Goal: Task Accomplishment & Management: Manage account settings

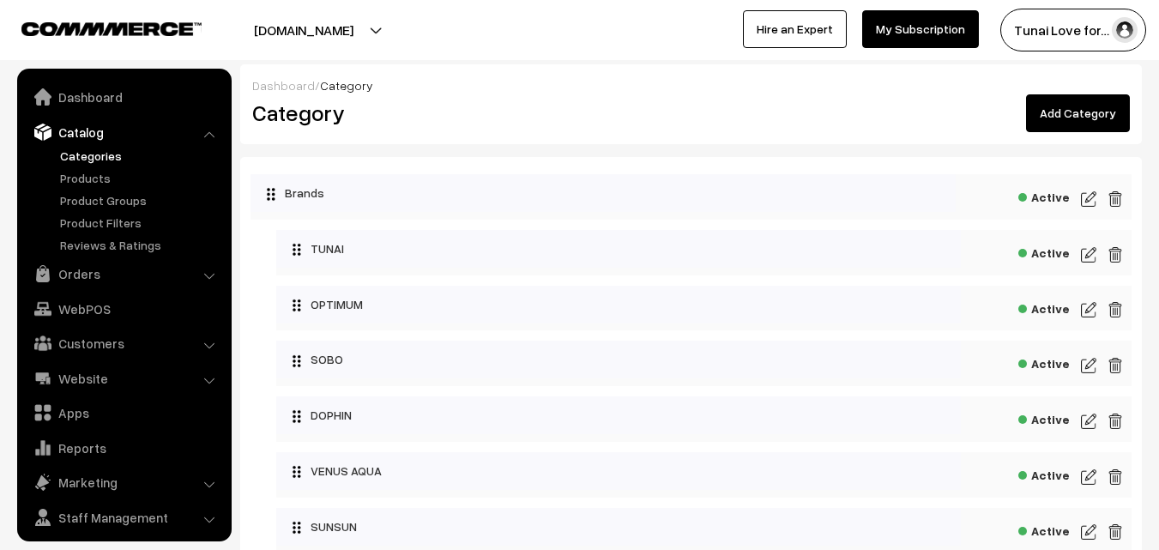
scroll to position [43, 0]
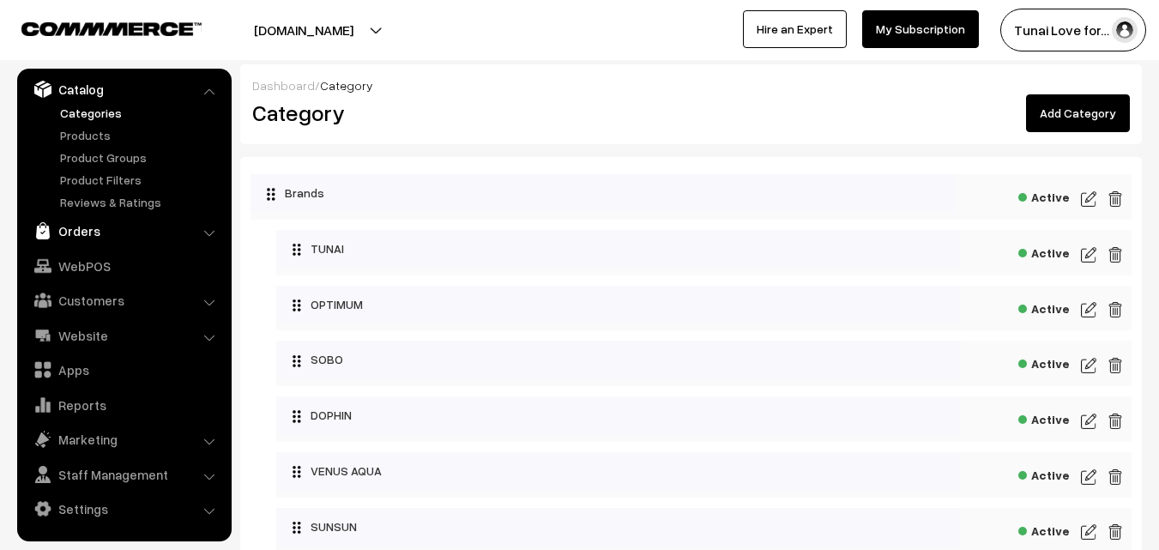
click at [82, 227] on link "Orders" at bounding box center [123, 230] width 204 height 31
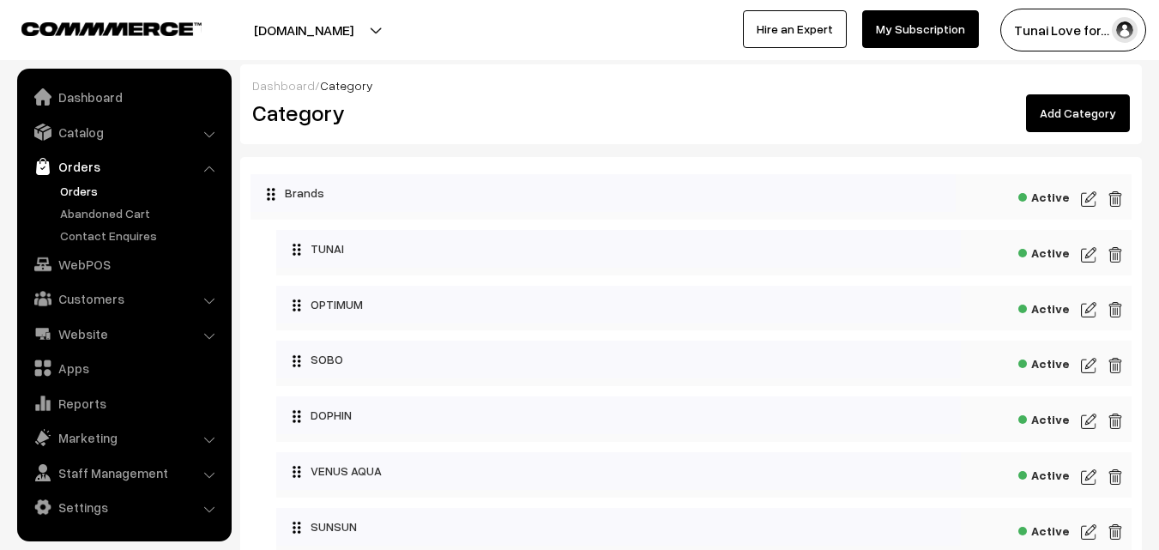
click at [88, 185] on link "Orders" at bounding box center [141, 191] width 170 height 18
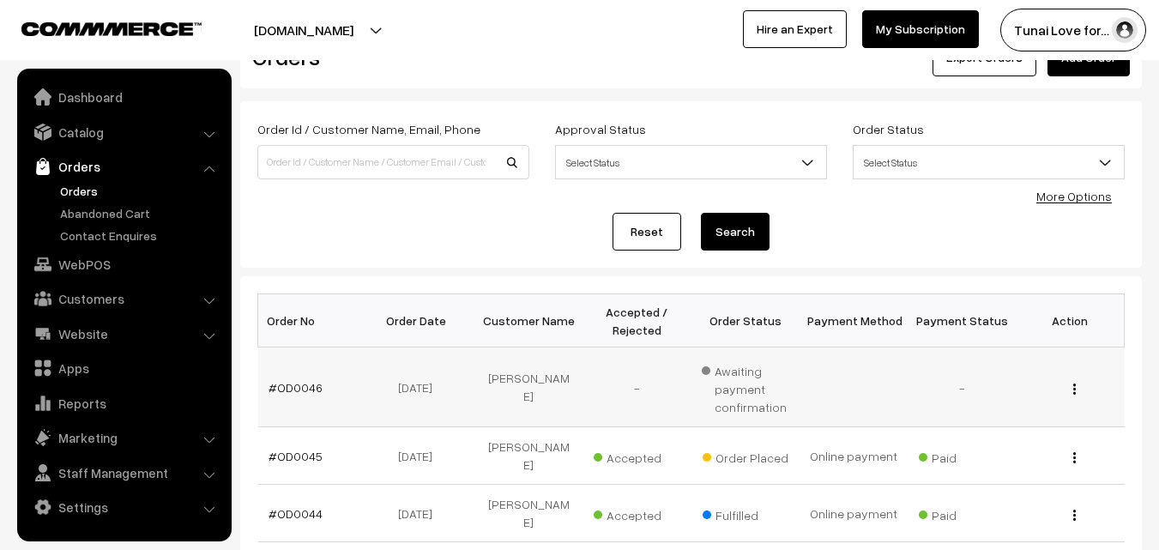
scroll to position [172, 0]
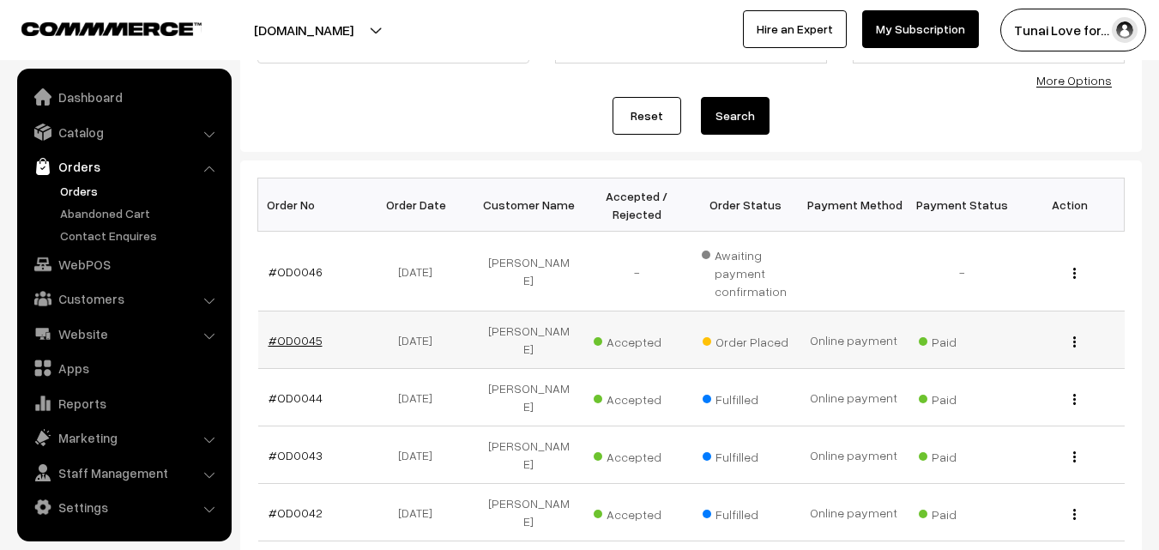
click at [314, 336] on link "#OD0045" at bounding box center [296, 340] width 54 height 15
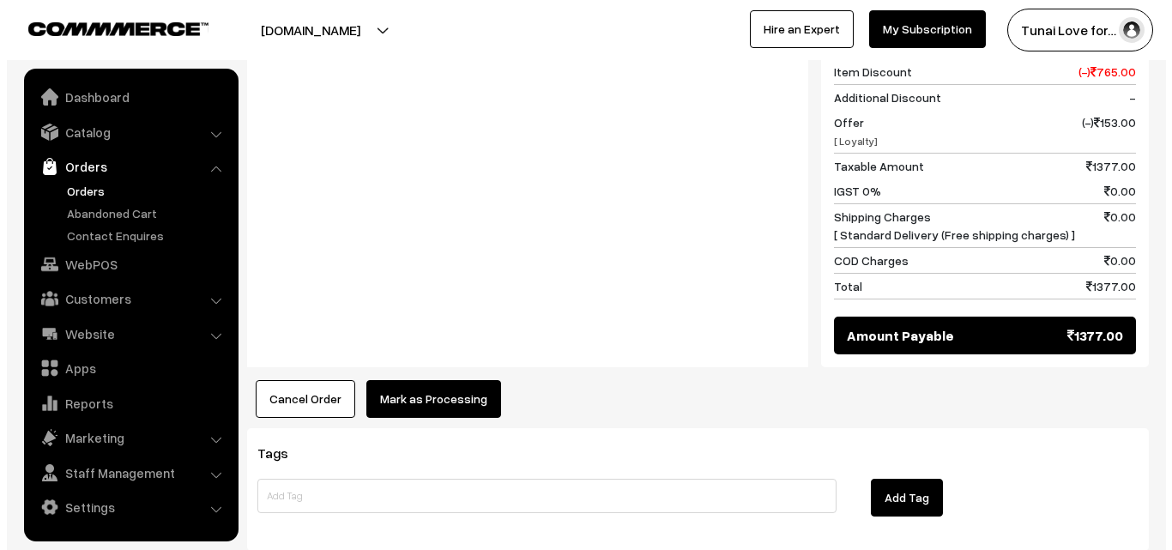
scroll to position [858, 0]
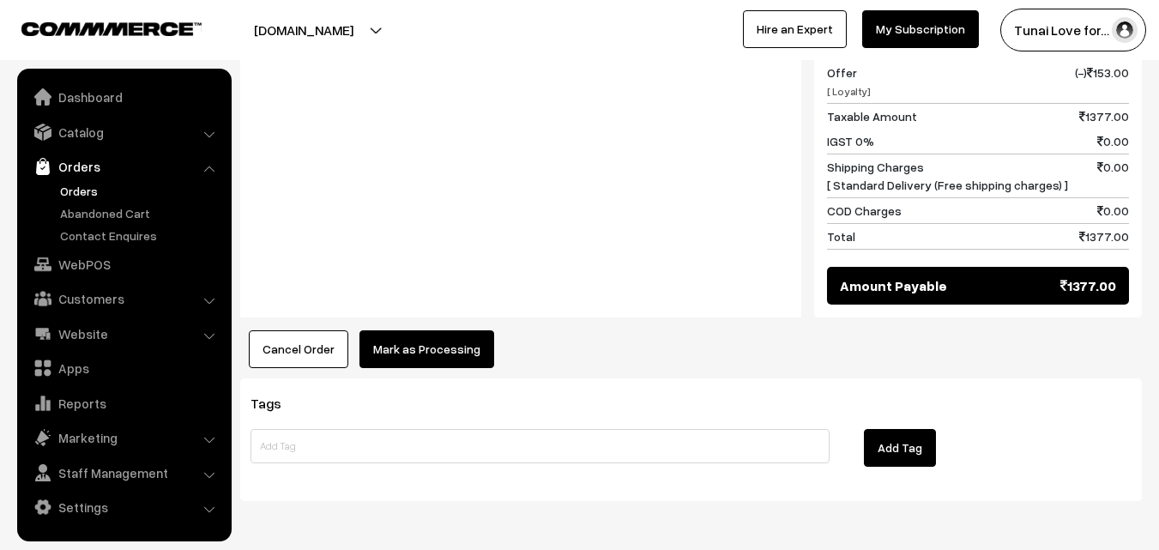
click at [426, 330] on button "Mark as Processing" at bounding box center [427, 349] width 135 height 38
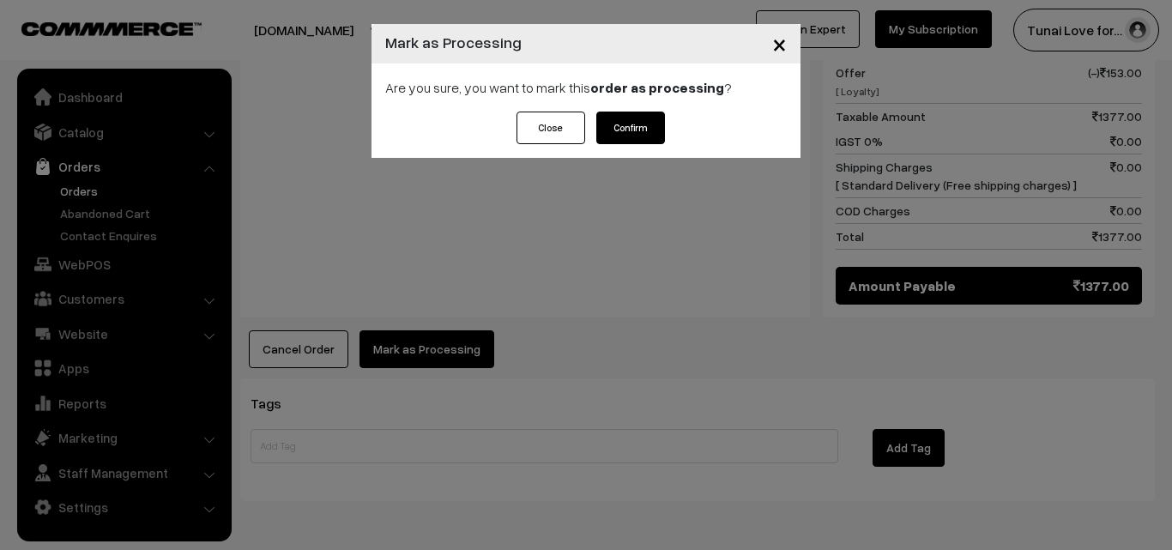
click at [633, 125] on button "Confirm" at bounding box center [630, 128] width 69 height 33
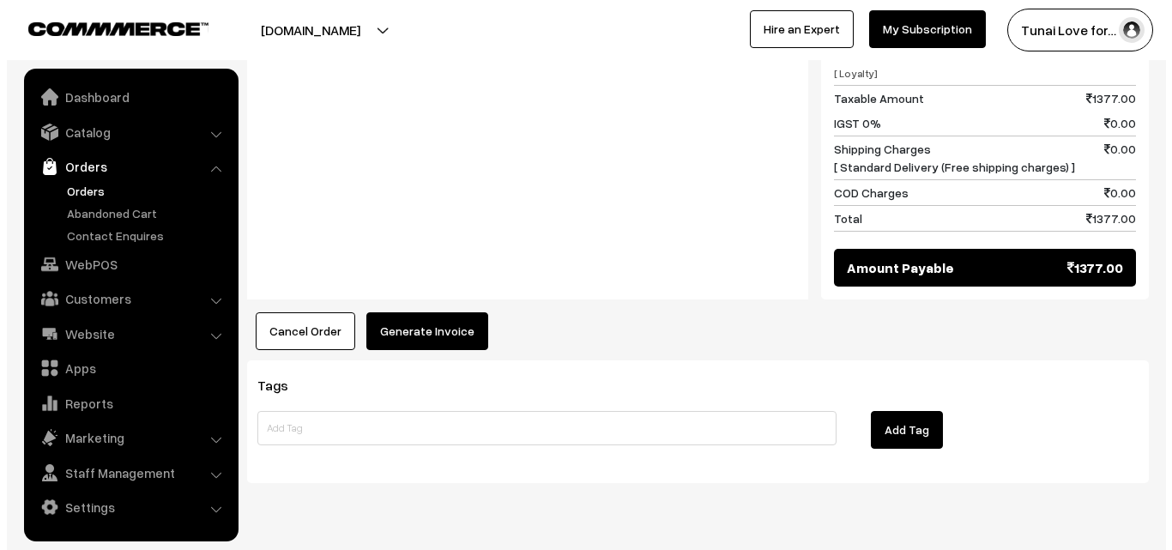
scroll to position [882, 0]
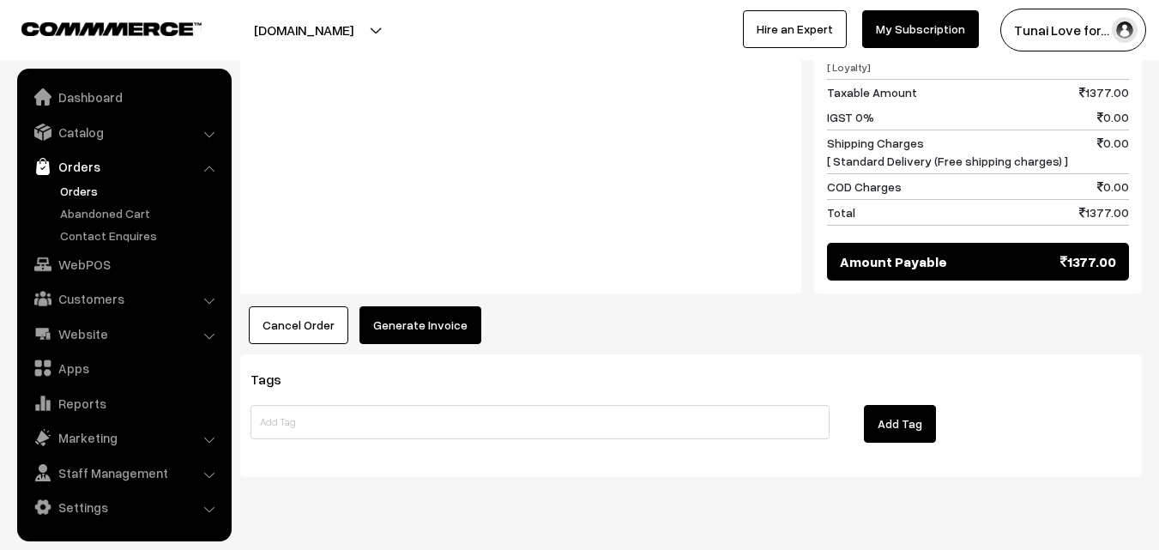
click at [430, 306] on button "Generate Invoice" at bounding box center [421, 325] width 122 height 38
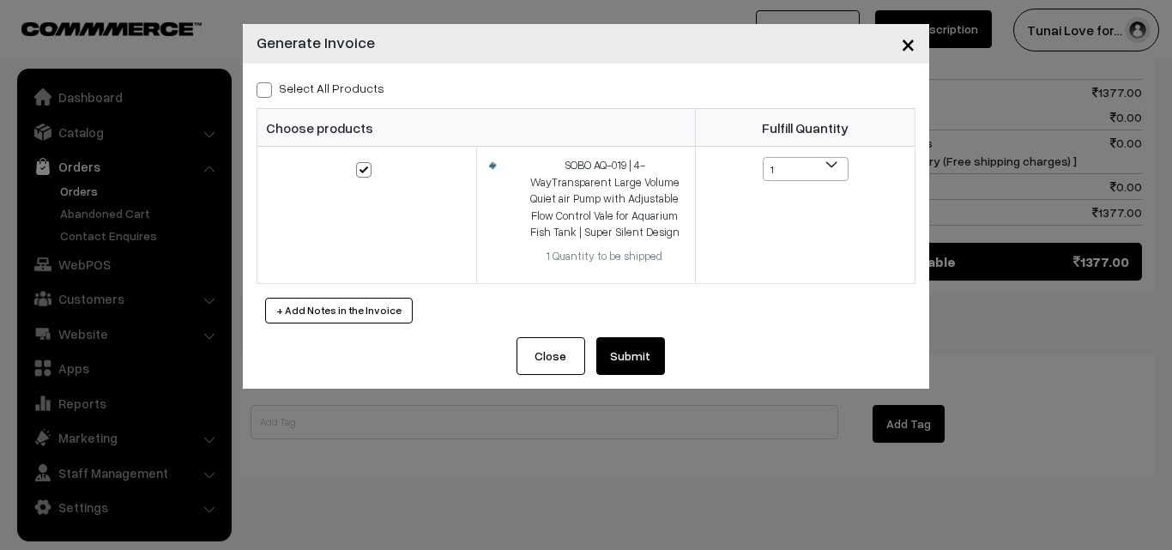
click at [662, 366] on button "Submit" at bounding box center [630, 356] width 69 height 38
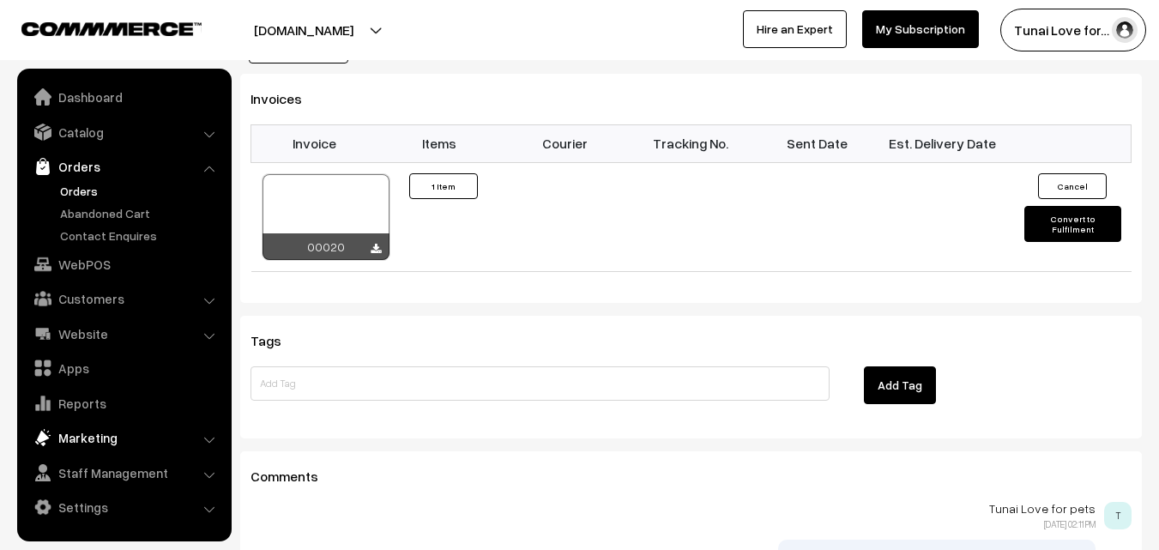
scroll to position [1312, 0]
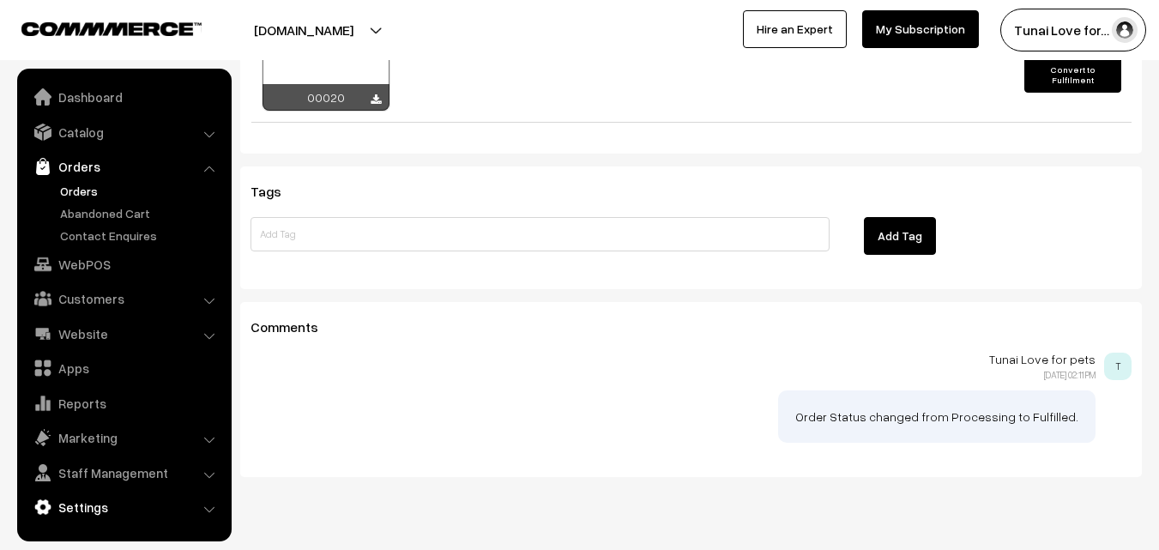
click at [107, 505] on link "Settings" at bounding box center [123, 507] width 204 height 31
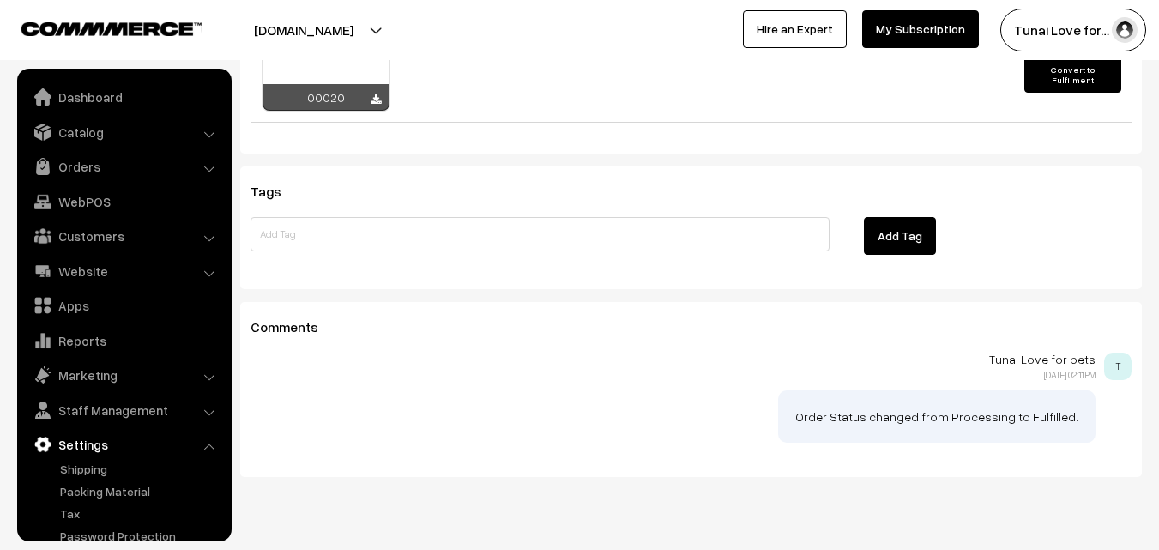
scroll to position [65, 0]
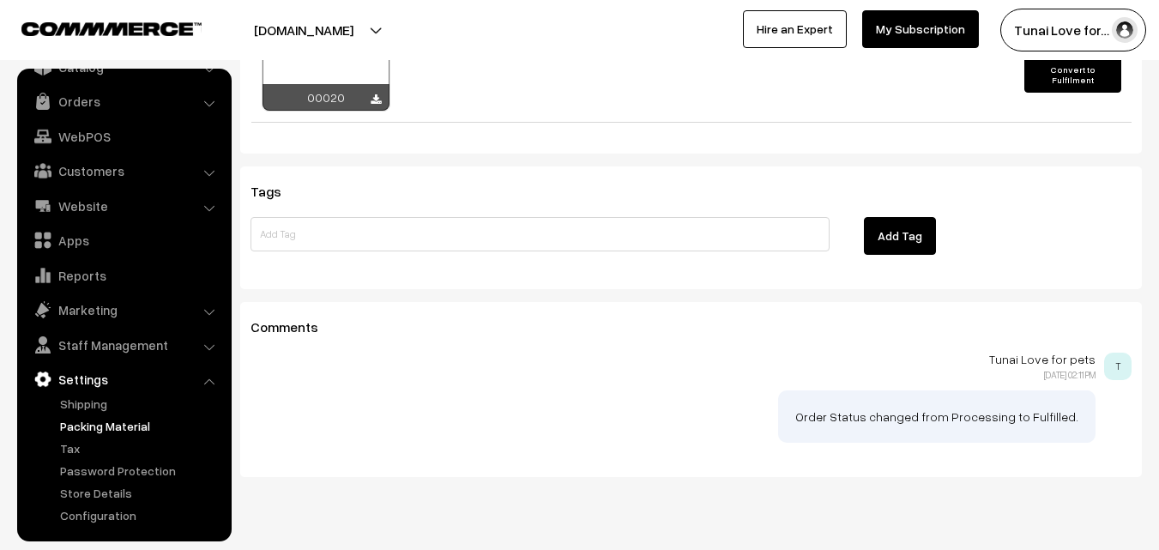
click at [103, 428] on link "Packing Material" at bounding box center [141, 426] width 170 height 18
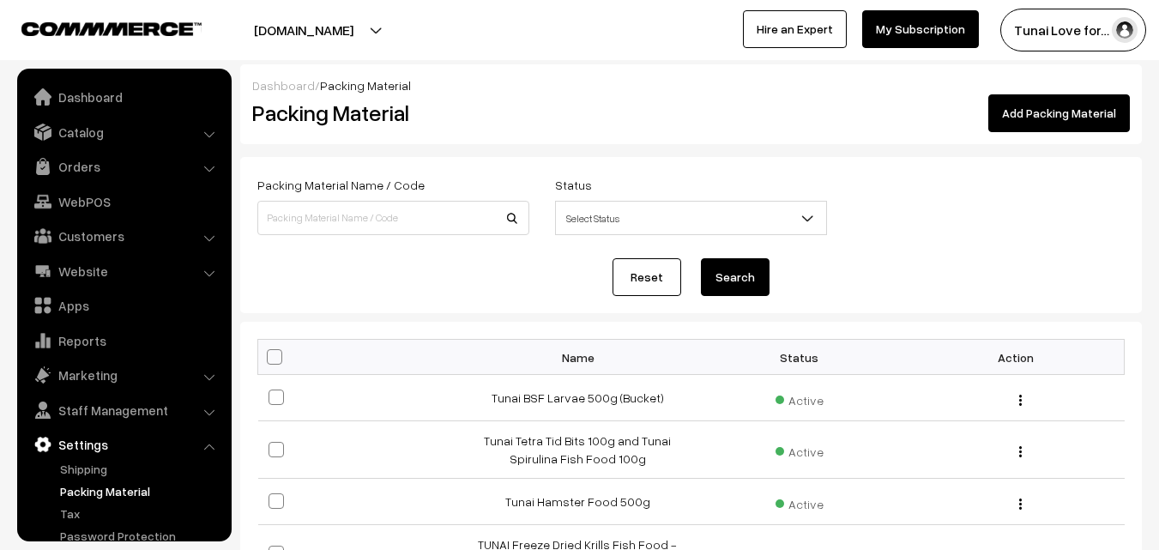
scroll to position [65, 0]
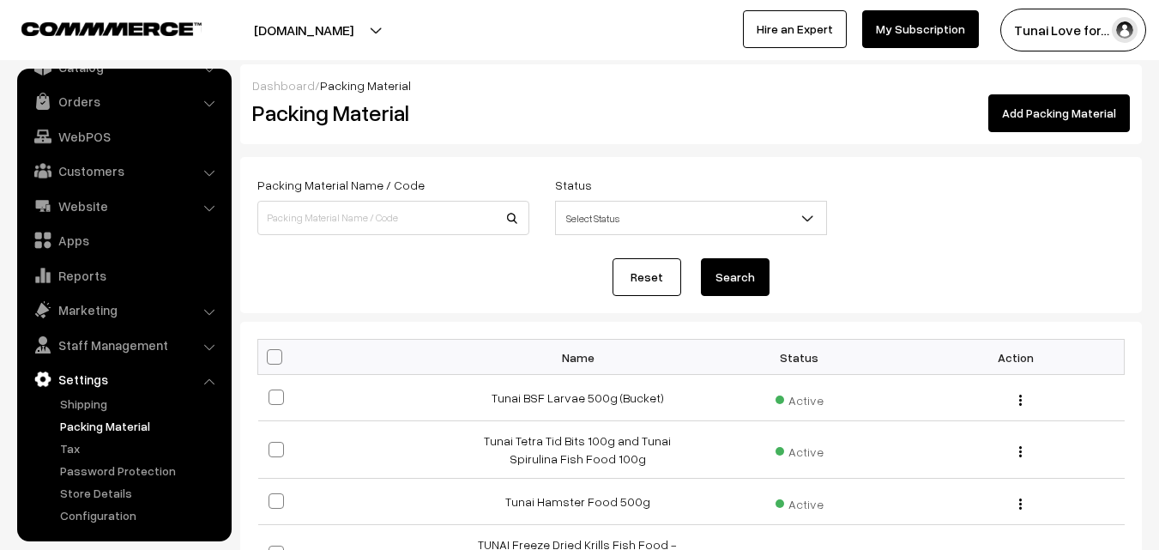
click at [1068, 116] on link "Add Packing Material" at bounding box center [1060, 113] width 142 height 38
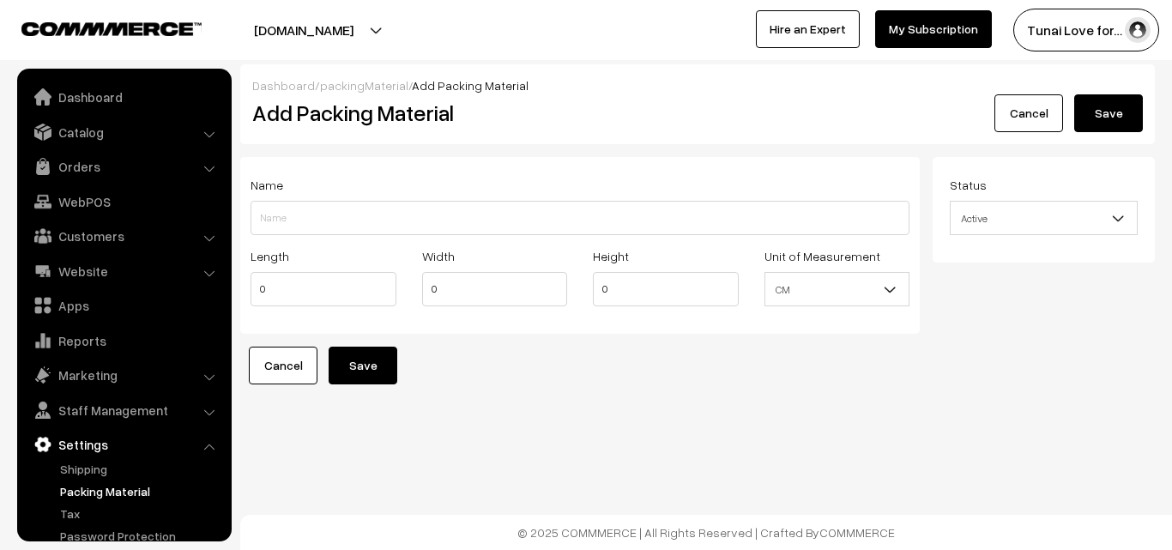
scroll to position [65, 0]
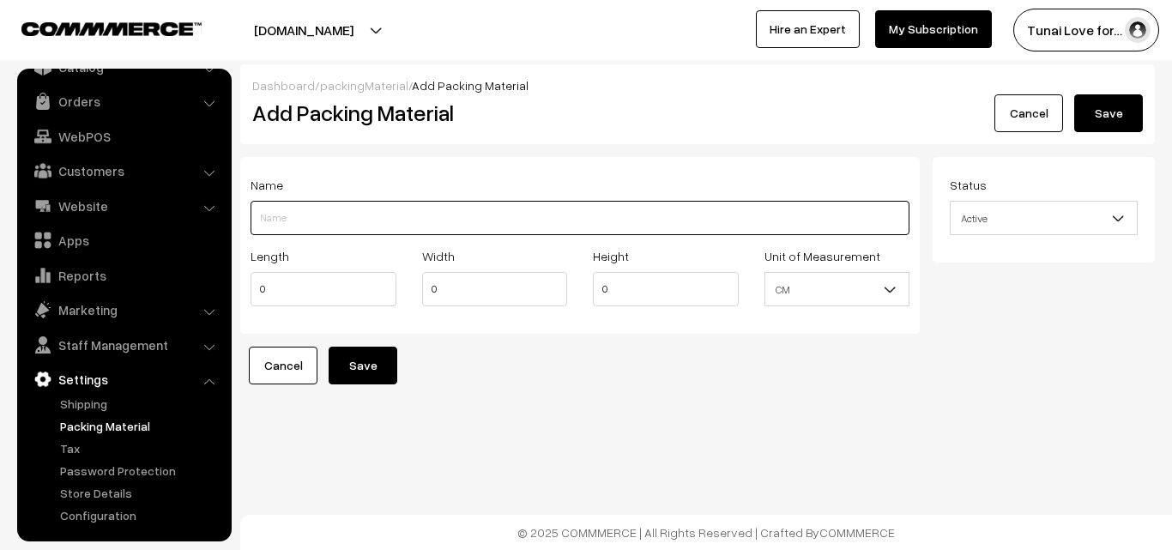
click at [275, 223] on input "Length" at bounding box center [580, 218] width 659 height 34
paste input "SOBO AQ-019 | 4-WayTransparent Large Volume Quiet air Pump"
type input "SOBO AQ-019 | 4-WayTransparent Large Volume Quiet air Pump"
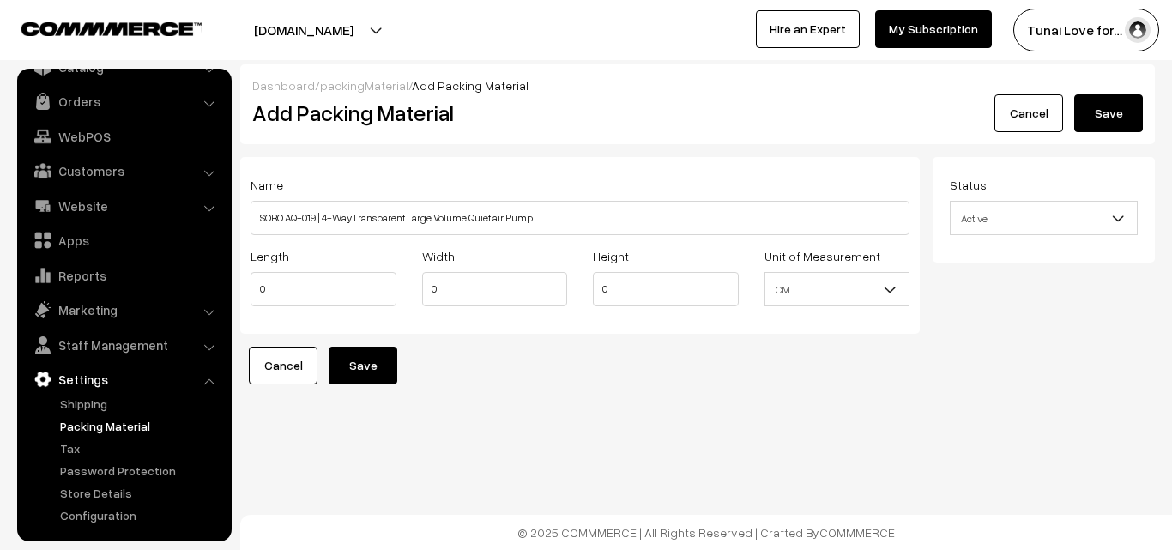
click at [626, 366] on form "Name SOBO AQ-019 | 4-WayTransparent Large Volume Quiet air Pump Length 0 Width …" at bounding box center [697, 270] width 915 height 227
drag, startPoint x: 269, startPoint y: 292, endPoint x: 253, endPoint y: 291, distance: 16.3
click at [253, 291] on input "0" at bounding box center [324, 289] width 146 height 34
type input "10"
drag, startPoint x: 456, startPoint y: 289, endPoint x: 429, endPoint y: 287, distance: 26.7
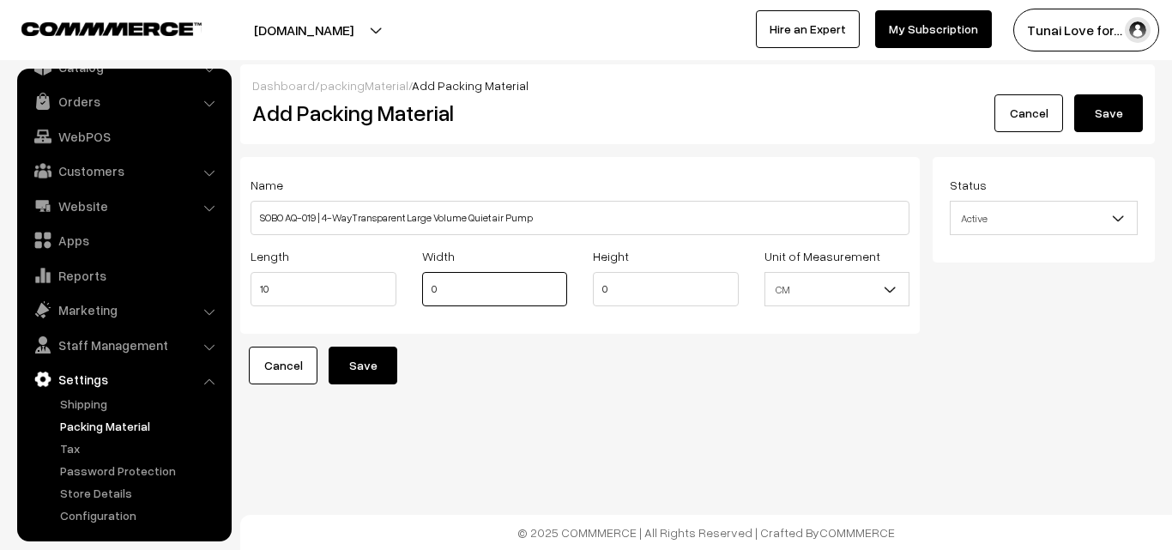
click at [429, 287] on input "0" at bounding box center [495, 289] width 146 height 34
type input "13"
drag, startPoint x: 633, startPoint y: 284, endPoint x: 578, endPoint y: 283, distance: 55.8
click at [578, 283] on div "Length 10 Width 13 Height 0 Unit of Measurement CM Inch CM" at bounding box center [580, 280] width 685 height 71
type input "17"
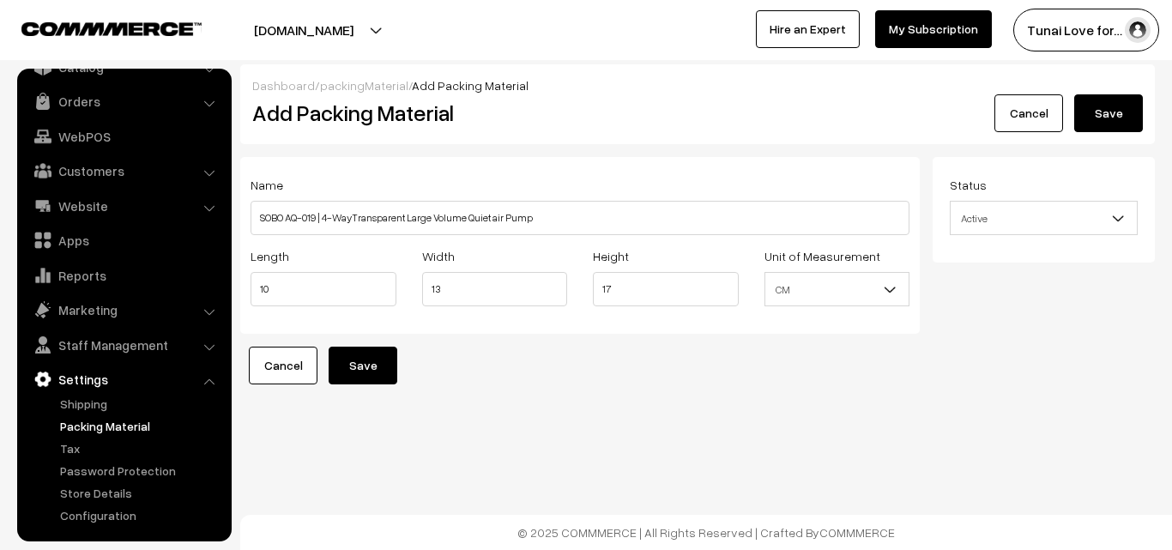
click at [850, 370] on form "Name SOBO AQ-019 | 4-WayTransparent Large Volume Quiet air Pump Length 10 Width…" at bounding box center [697, 270] width 915 height 227
click at [366, 372] on button "Save" at bounding box center [363, 366] width 69 height 38
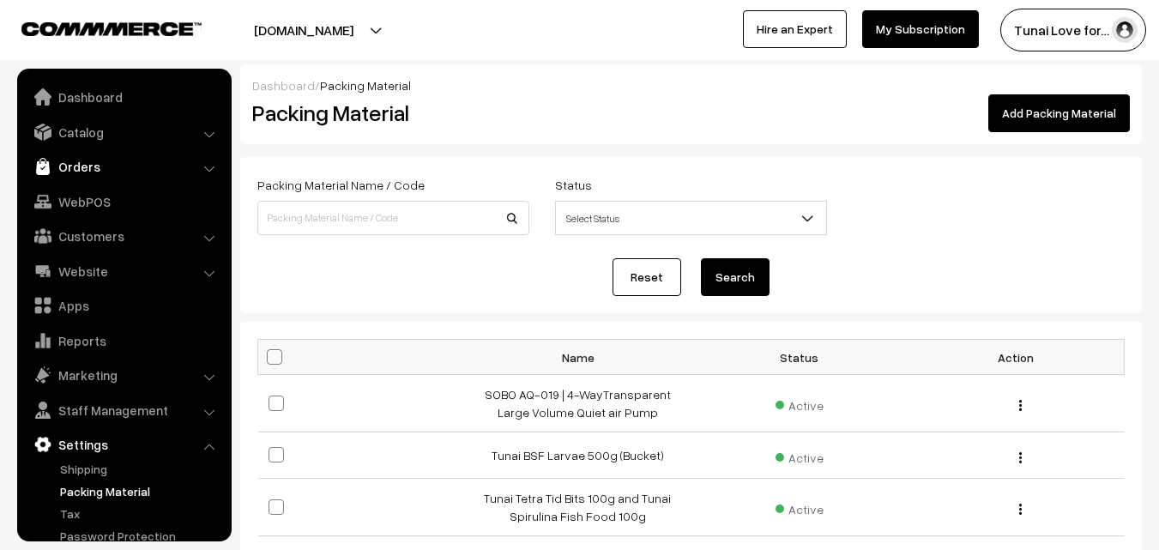
click at [100, 160] on link "Orders" at bounding box center [123, 166] width 204 height 31
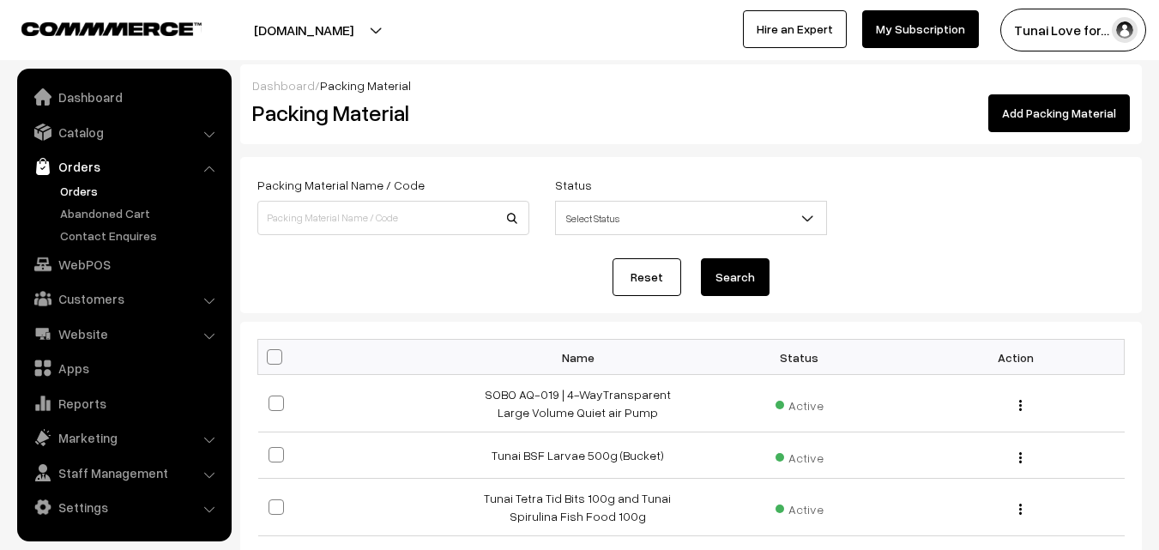
click at [93, 184] on link "Orders" at bounding box center [141, 191] width 170 height 18
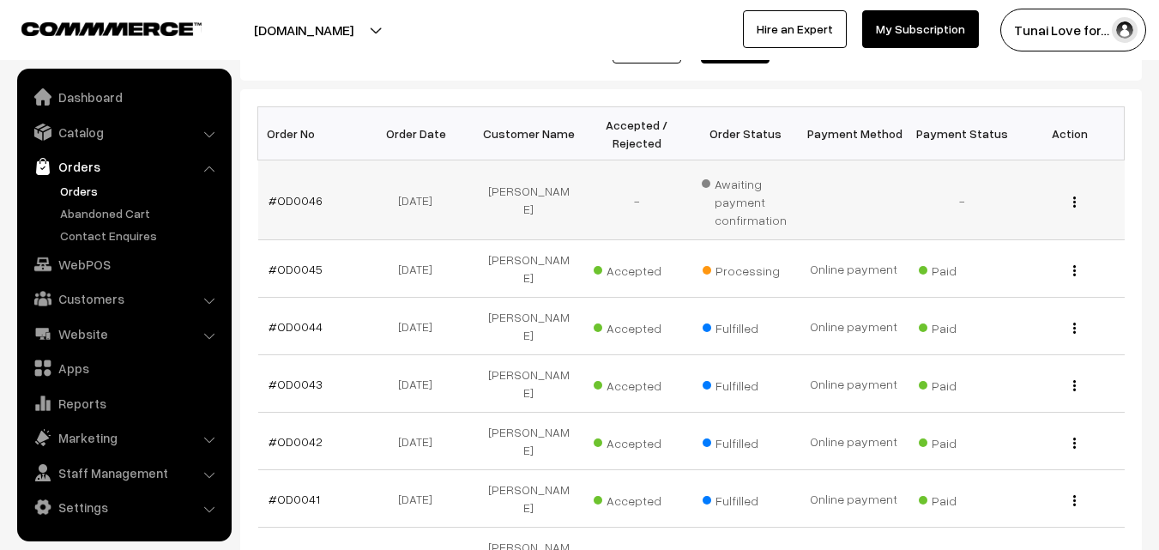
scroll to position [257, 0]
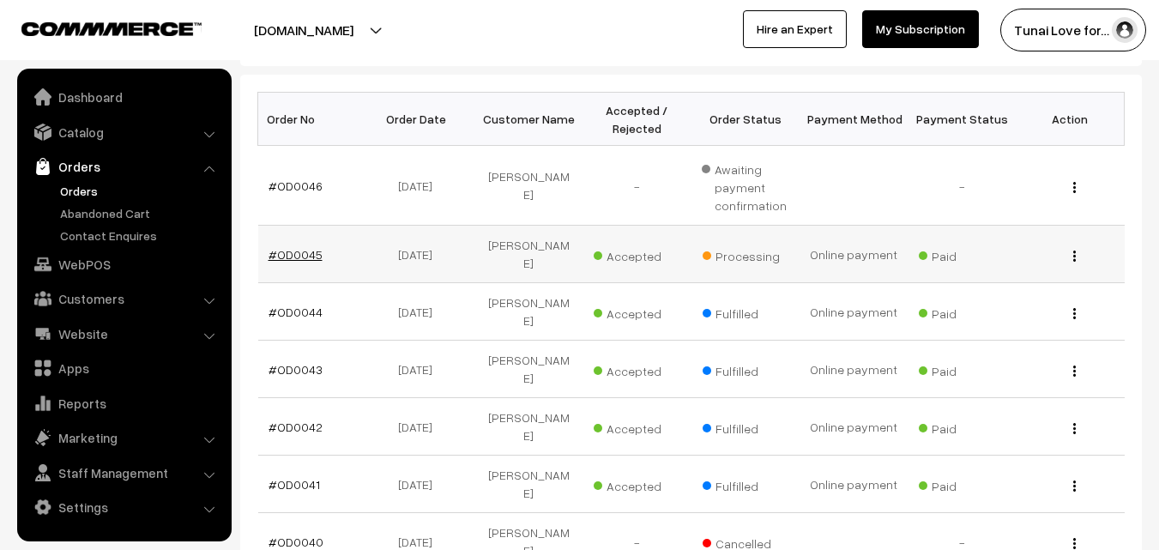
click at [309, 247] on link "#OD0045" at bounding box center [296, 254] width 54 height 15
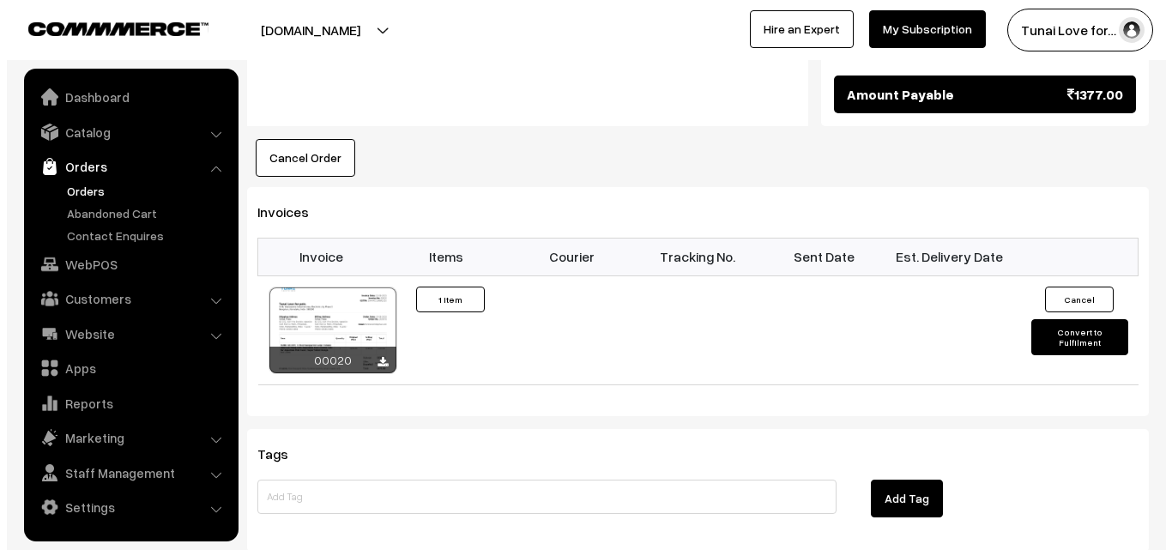
scroll to position [1116, 0]
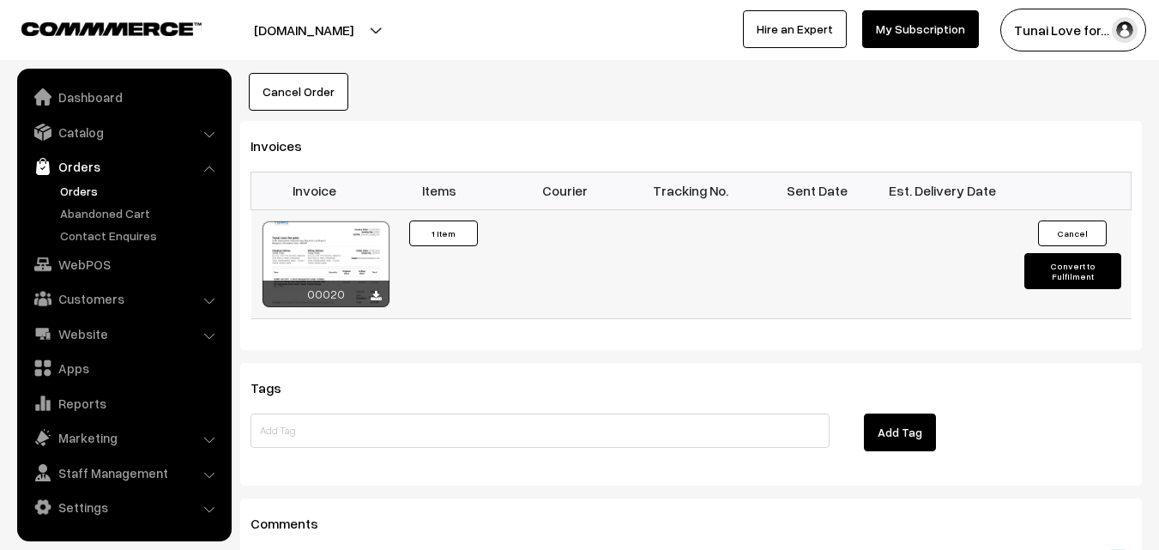
click at [1045, 253] on button "Convert to Fulfilment" at bounding box center [1073, 271] width 97 height 36
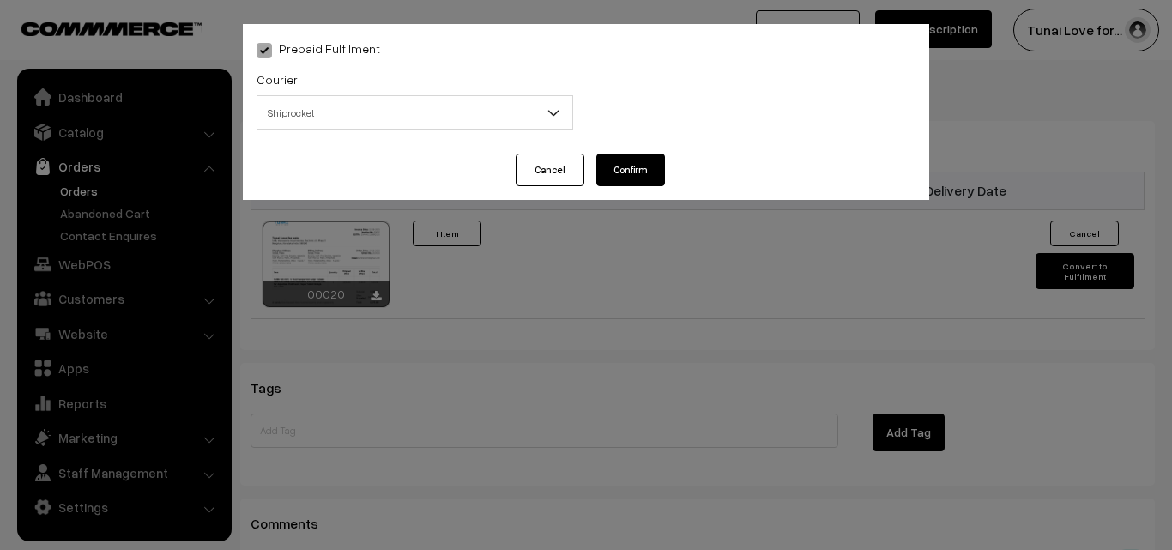
click at [514, 105] on span "Shiprocket" at bounding box center [414, 113] width 315 height 30
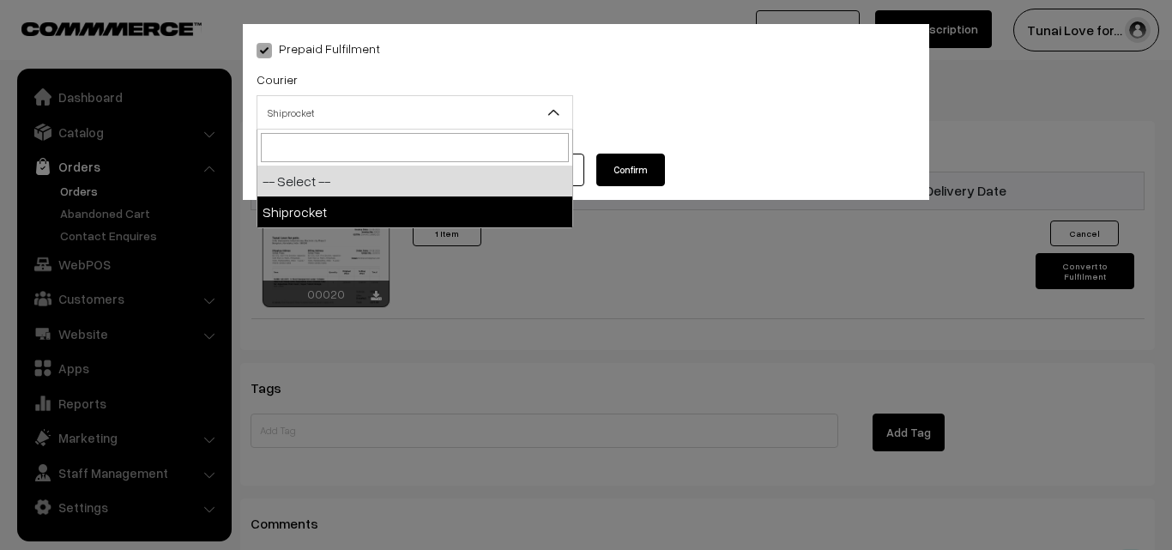
select select "1"
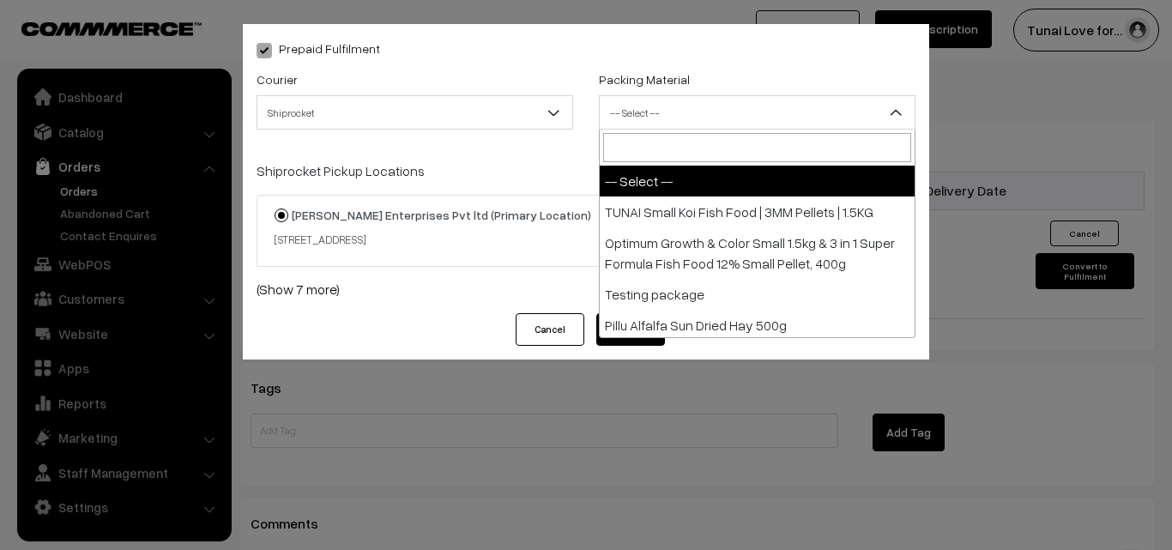
click at [700, 118] on span "-- Select --" at bounding box center [757, 113] width 315 height 30
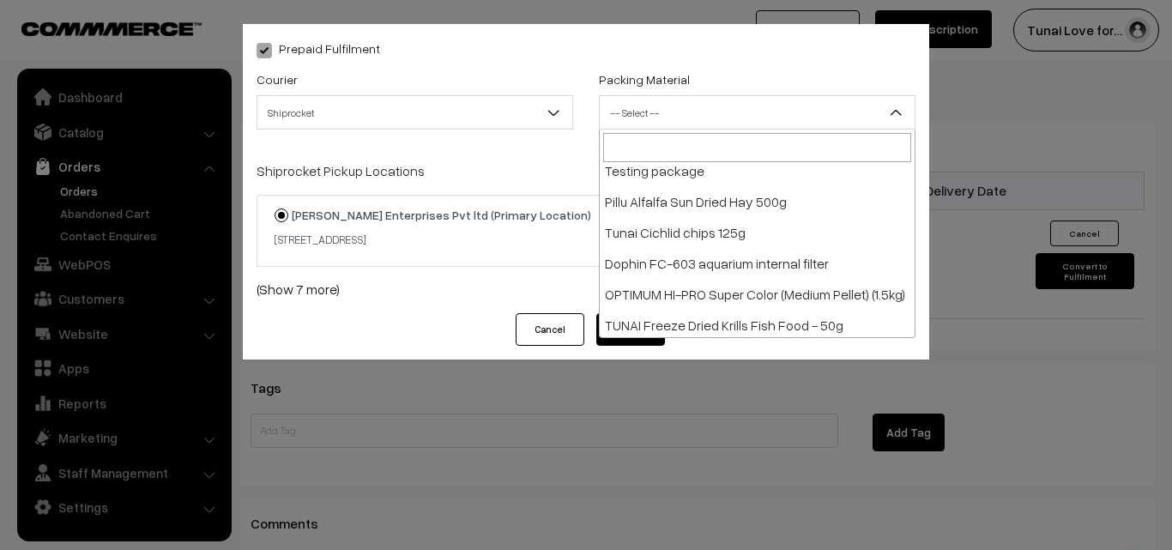
scroll to position [312, 0]
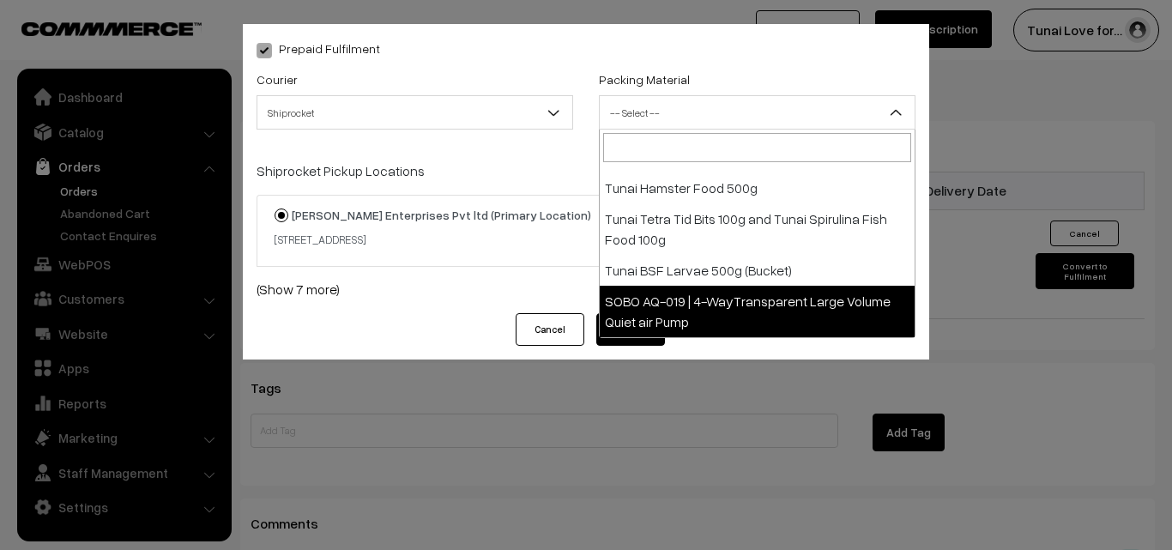
select select "13"
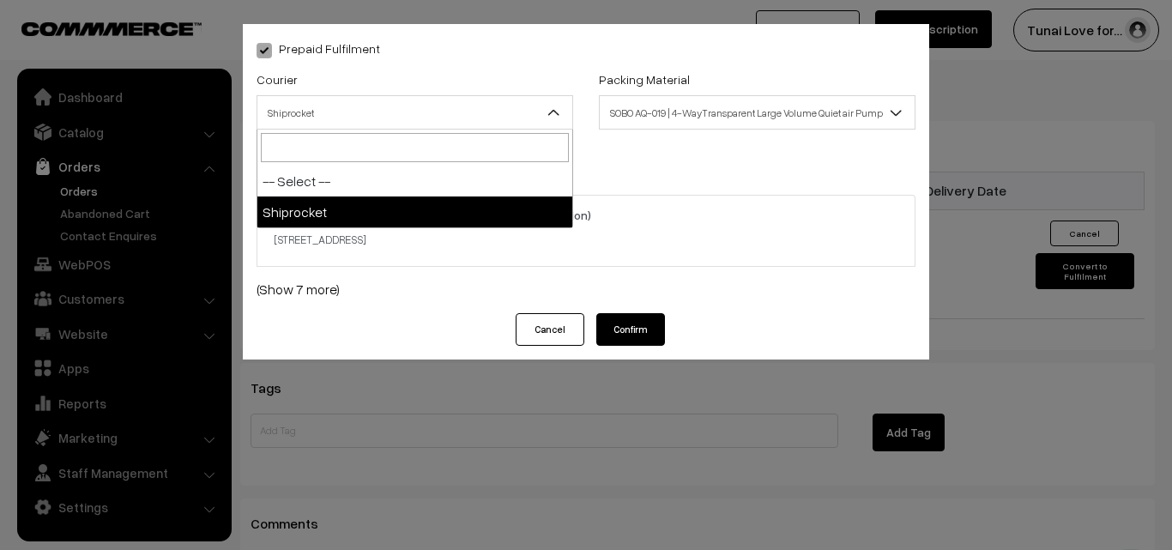
click at [551, 113] on b at bounding box center [553, 112] width 17 height 17
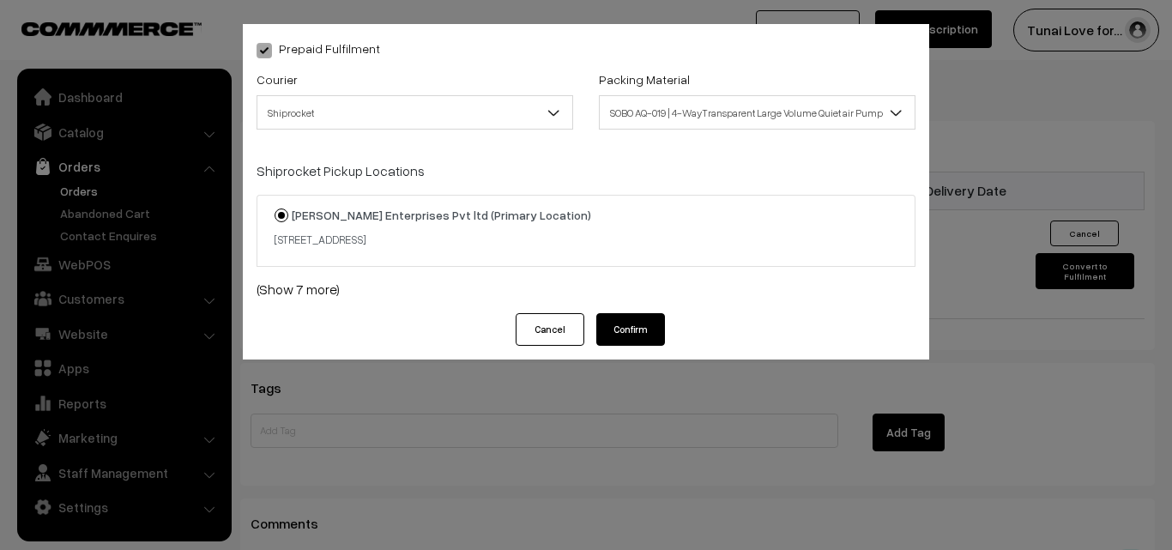
click at [551, 113] on b at bounding box center [553, 112] width 17 height 17
click at [900, 106] on b at bounding box center [895, 112] width 17 height 17
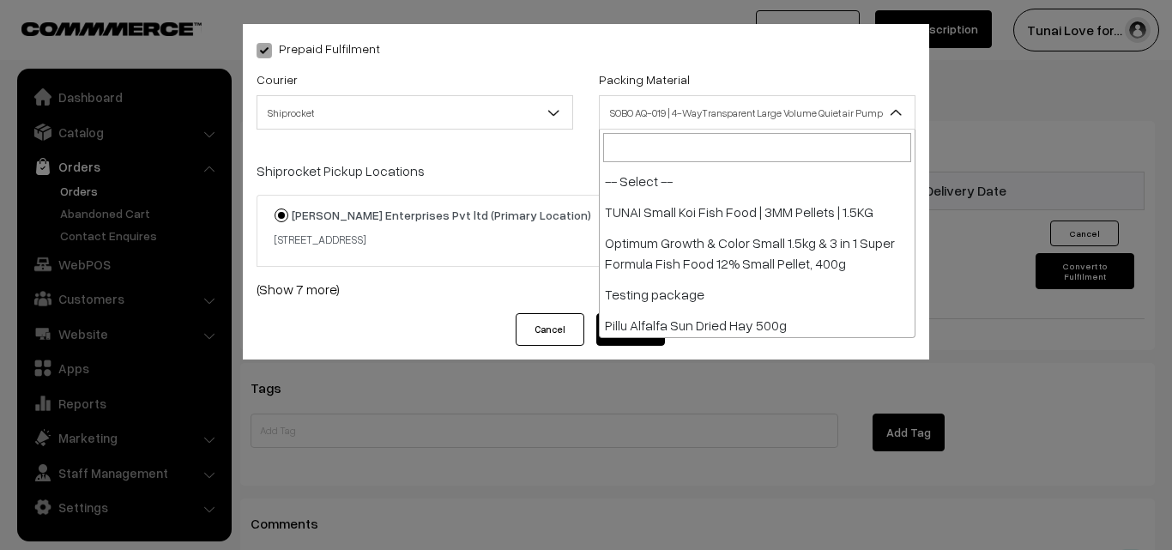
click at [901, 107] on b at bounding box center [895, 112] width 17 height 17
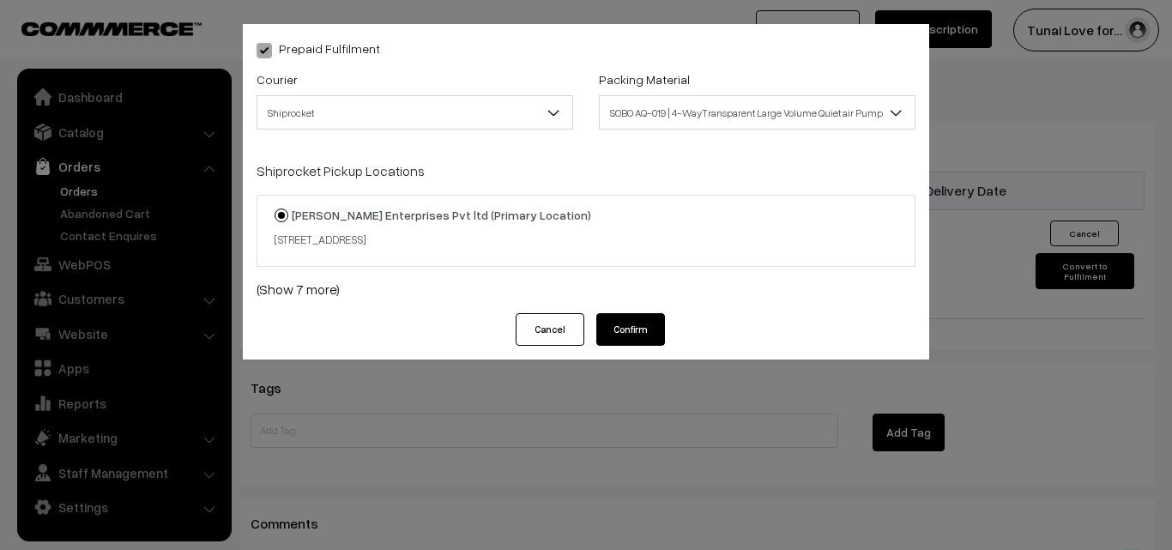
click at [901, 107] on b at bounding box center [895, 112] width 17 height 17
click at [507, 212] on strong "[PERSON_NAME] Enterprises Pvt ltd (Primary Location)" at bounding box center [441, 215] width 299 height 15
click at [277, 209] on input "[PERSON_NAME] Enterprises Pvt ltd (Primary Location) [STREET_ADDRESS]" at bounding box center [271, 202] width 11 height 11
click at [329, 291] on link "(Show 7 more)" at bounding box center [586, 289] width 659 height 21
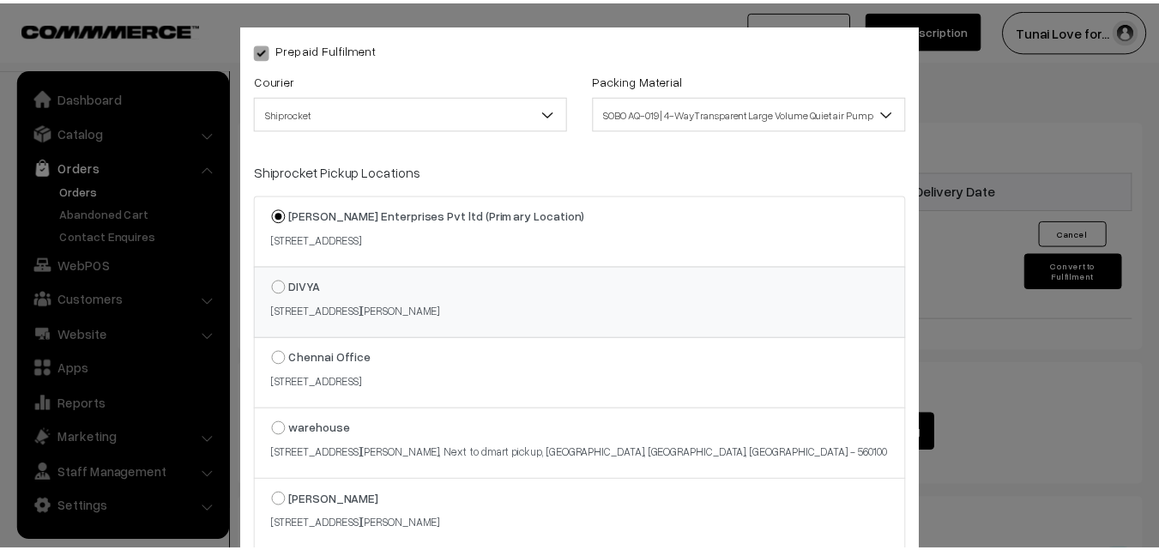
scroll to position [86, 0]
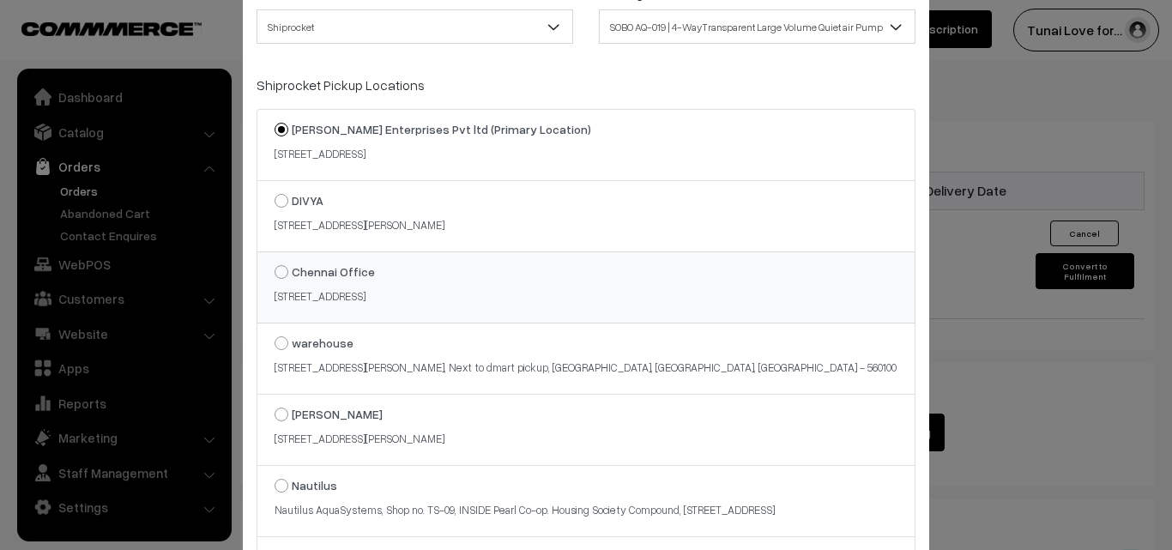
click at [309, 276] on strong "Chennai Office" at bounding box center [333, 271] width 83 height 15
click at [277, 265] on input "Chennai Office [STREET_ADDRESS]" at bounding box center [271, 259] width 11 height 11
radio input "true"
click at [978, 330] on div "Prepaid Fulfilment Courier -- Select -- Shiprocket Shiprocket Packing Material …" at bounding box center [586, 275] width 1172 height 550
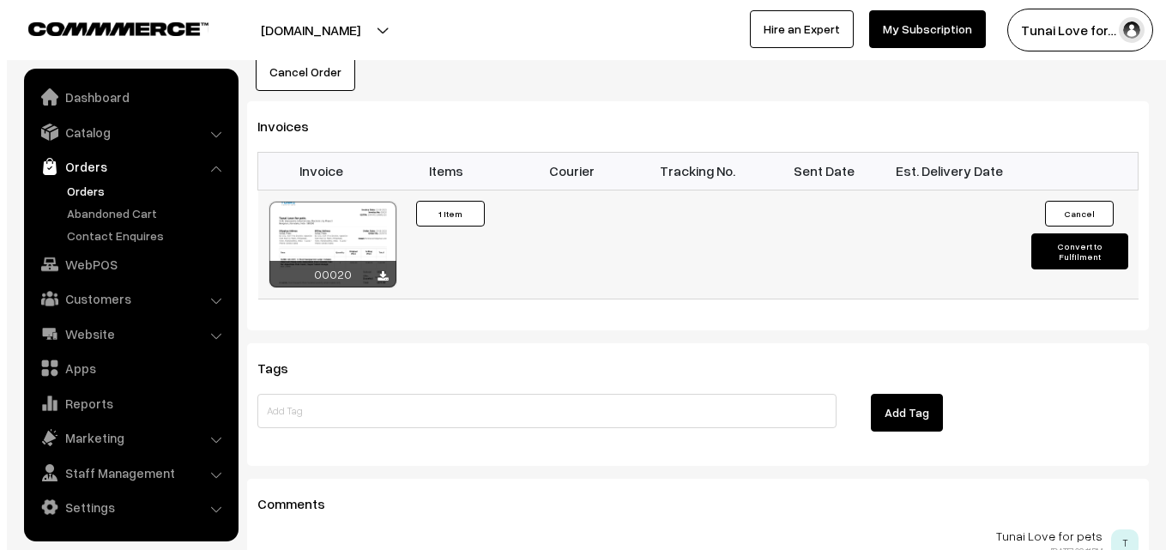
scroll to position [1055, 0]
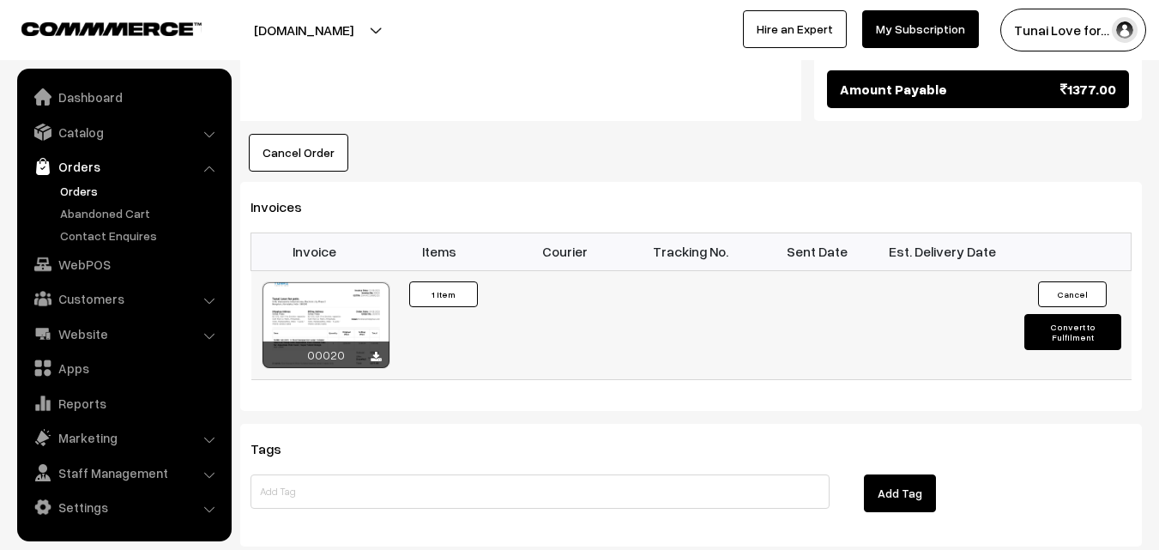
click at [1056, 314] on button "Convert to Fulfilment" at bounding box center [1073, 332] width 97 height 36
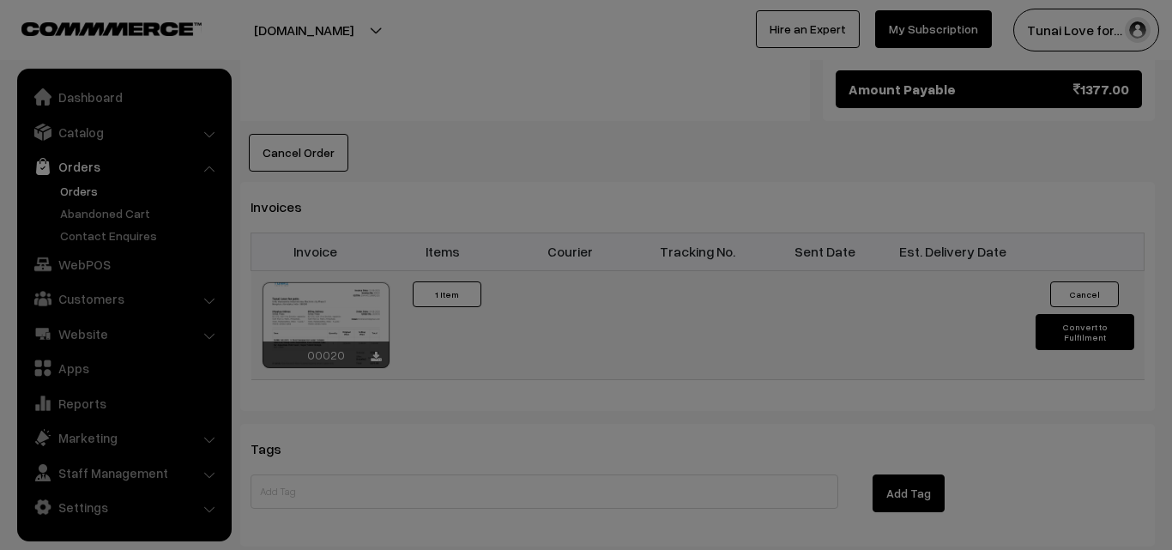
scroll to position [0, 0]
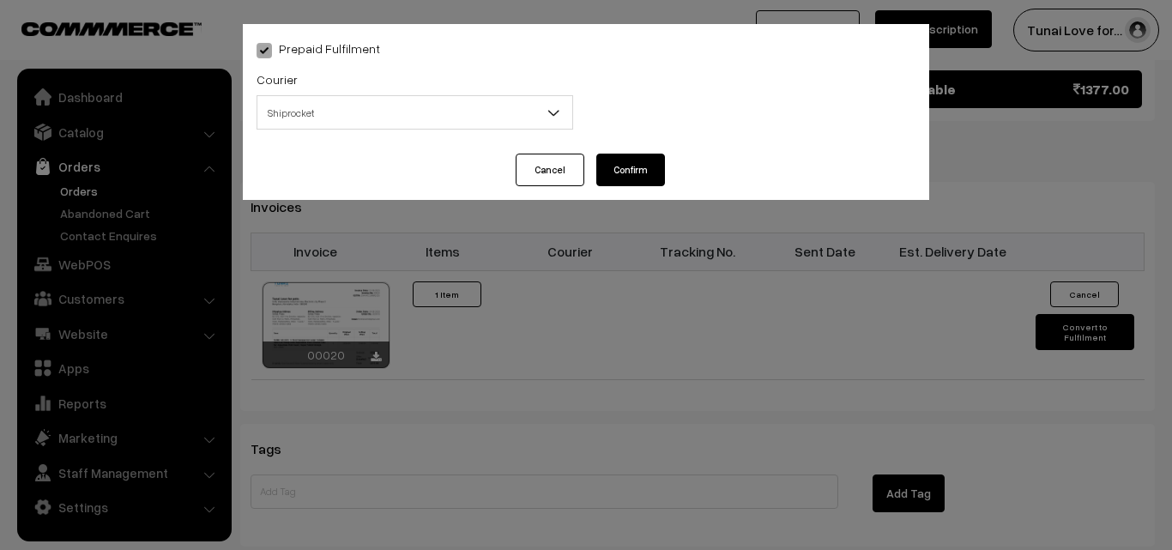
click at [439, 113] on span "Shiprocket" at bounding box center [414, 113] width 315 height 30
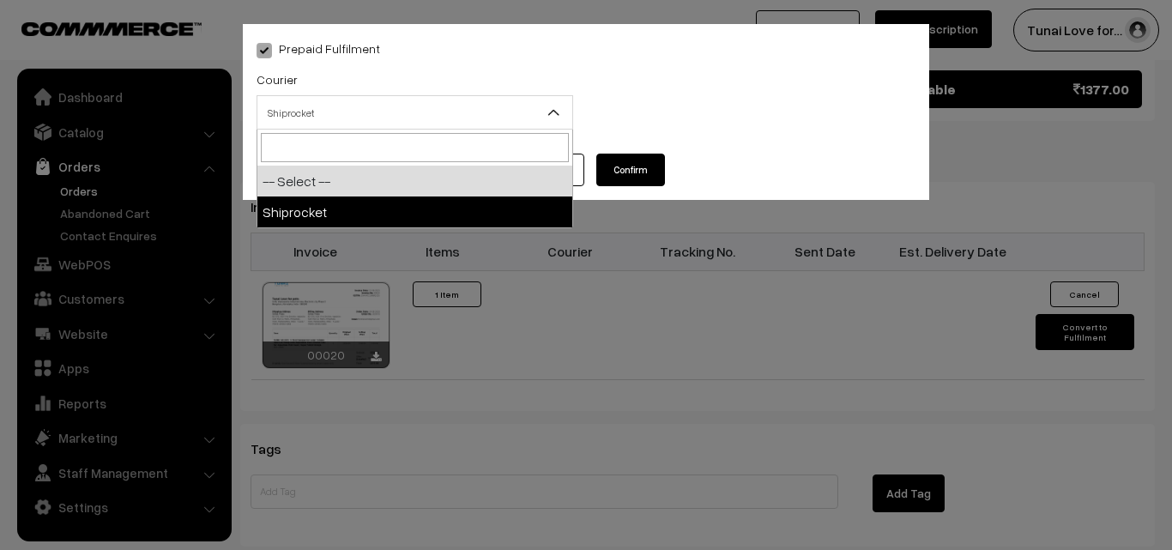
select select "1"
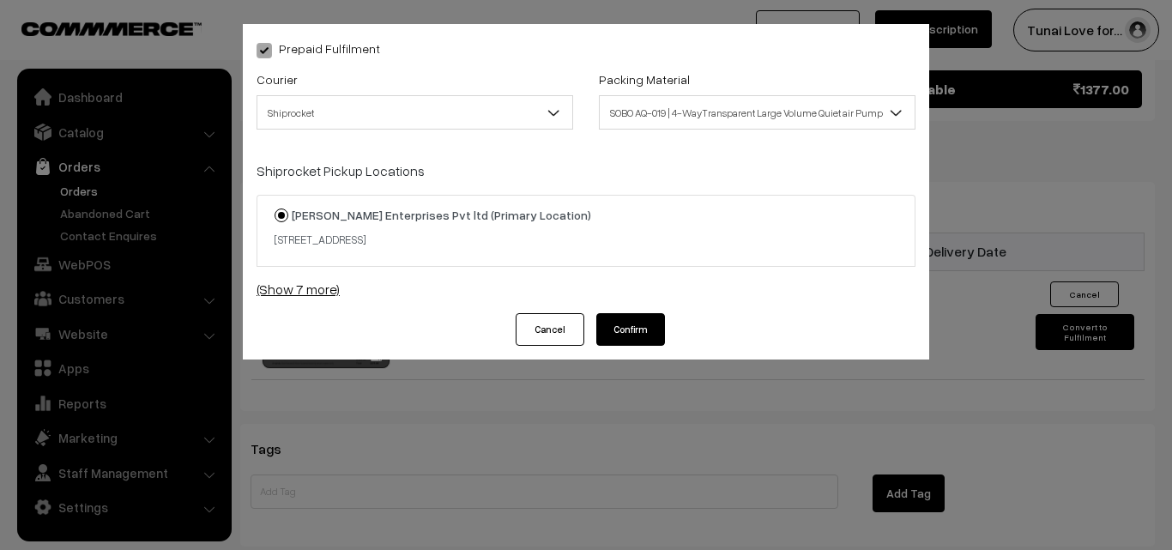
click at [289, 293] on link "(Show 7 more)" at bounding box center [586, 289] width 659 height 21
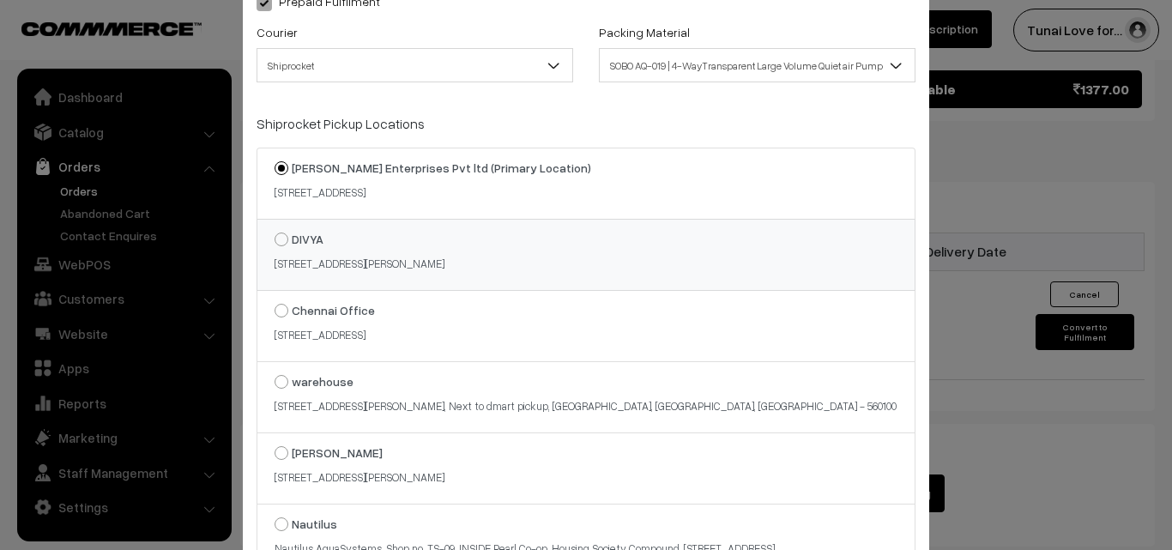
scroll to position [86, 0]
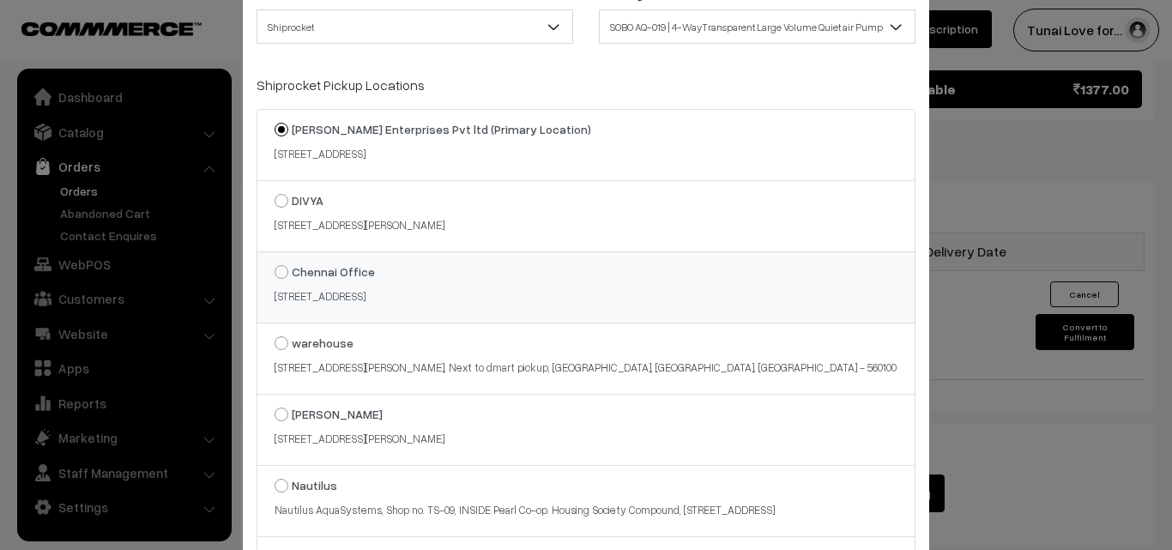
click at [294, 275] on strong "Chennai Office" at bounding box center [333, 271] width 83 height 15
click at [277, 265] on input "Chennai Office [STREET_ADDRESS]" at bounding box center [271, 259] width 11 height 11
radio input "true"
click at [316, 272] on strong "Chennai Office" at bounding box center [333, 271] width 83 height 15
click at [277, 265] on input "Chennai Office [STREET_ADDRESS]" at bounding box center [271, 259] width 11 height 11
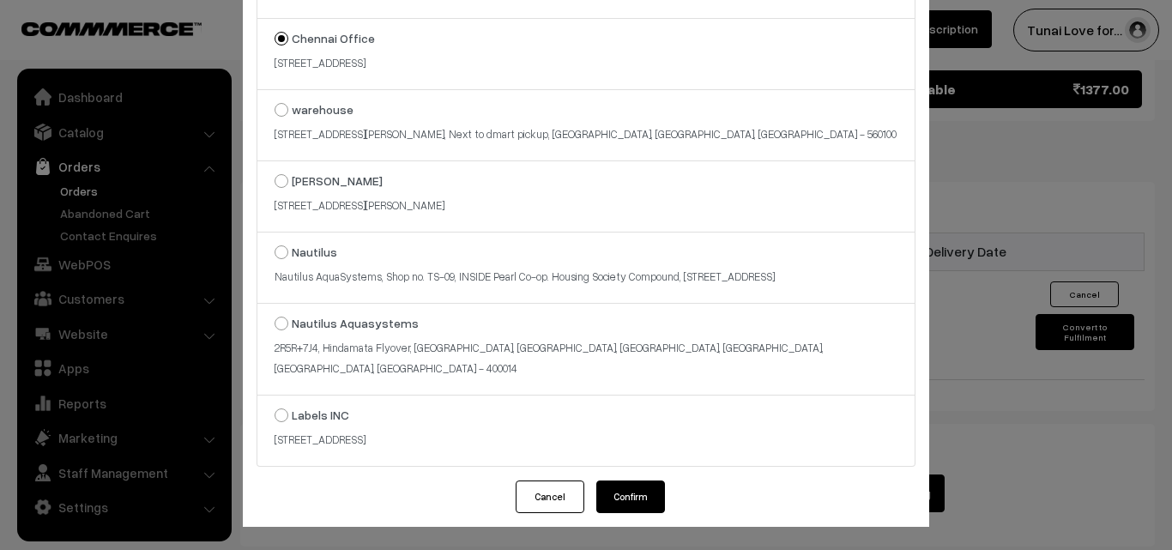
scroll to position [320, 0]
click at [618, 503] on button "Confirm" at bounding box center [630, 496] width 69 height 33
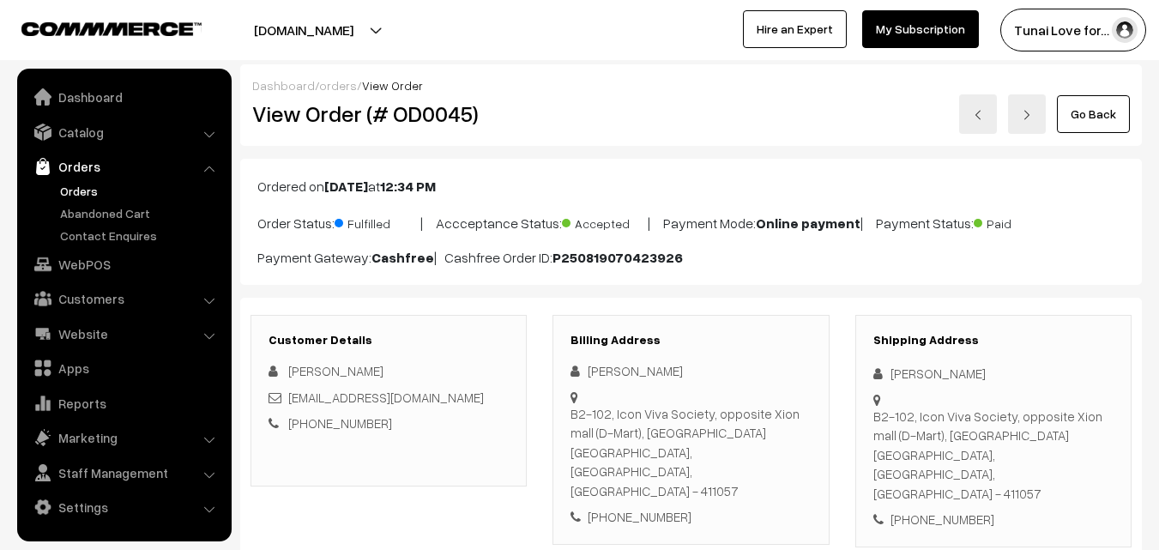
scroll to position [1055, 0]
